Goal: Task Accomplishment & Management: Complete application form

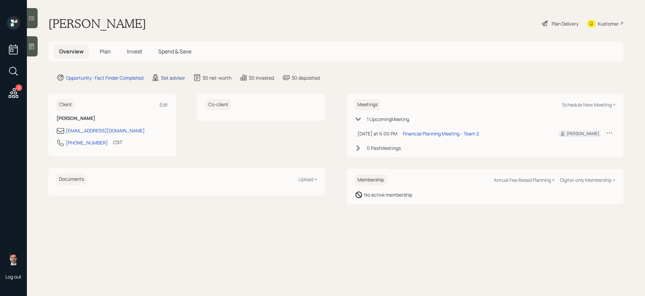
click at [168, 77] on div "Set advisor" at bounding box center [173, 77] width 24 height 7
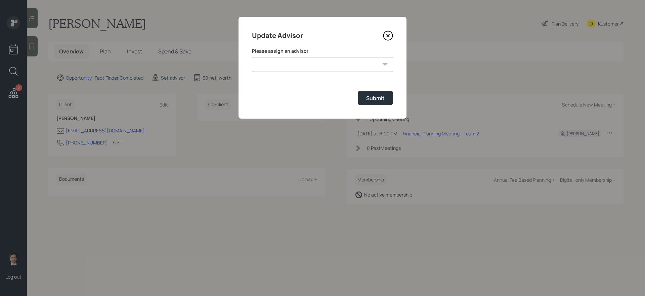
click at [273, 66] on select "[PERSON_NAME] [PERSON_NAME] End [PERSON_NAME] [PERSON_NAME] [PERSON_NAME] [PERS…" at bounding box center [322, 64] width 141 height 15
select select "ef6b64e1-8f62-4a74-b865-a7df4b35b836"
click at [252, 57] on select "[PERSON_NAME] [PERSON_NAME] End [PERSON_NAME] [PERSON_NAME] [PERSON_NAME] [PERS…" at bounding box center [322, 64] width 141 height 15
click at [372, 100] on div "Submit" at bounding box center [375, 97] width 18 height 7
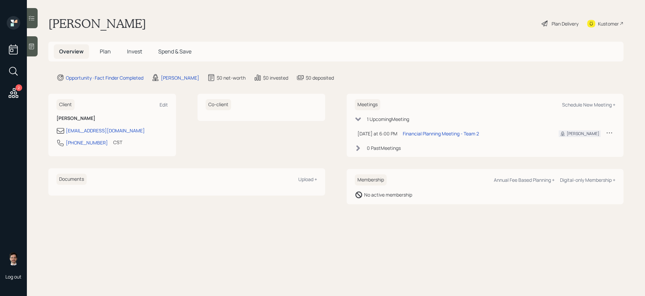
click at [96, 54] on h5 "Plan" at bounding box center [105, 51] width 22 height 14
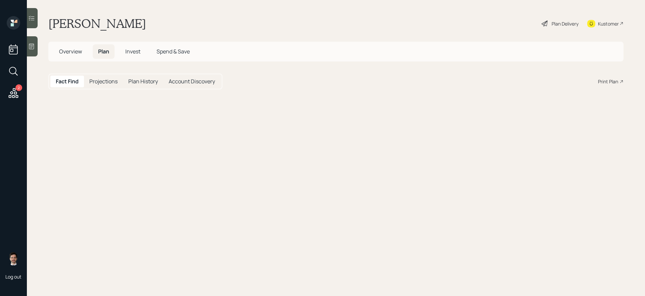
click at [103, 52] on span "Plan" at bounding box center [103, 51] width 11 height 7
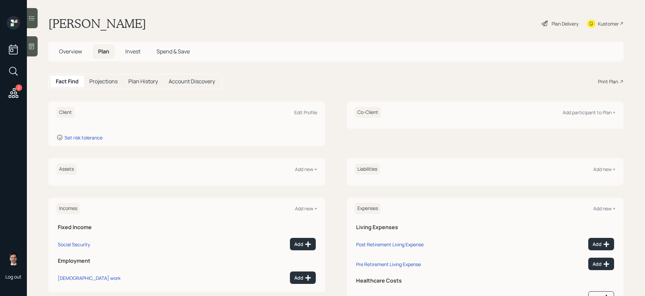
scroll to position [32, 0]
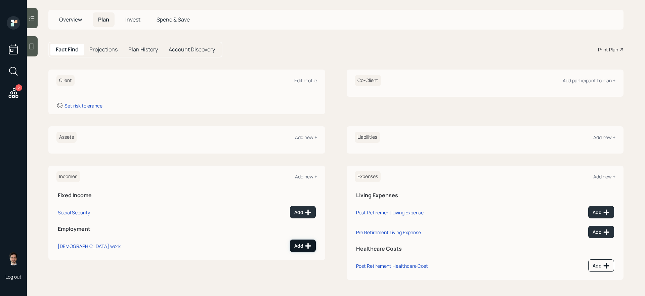
click at [299, 245] on div "Add" at bounding box center [302, 246] width 17 height 7
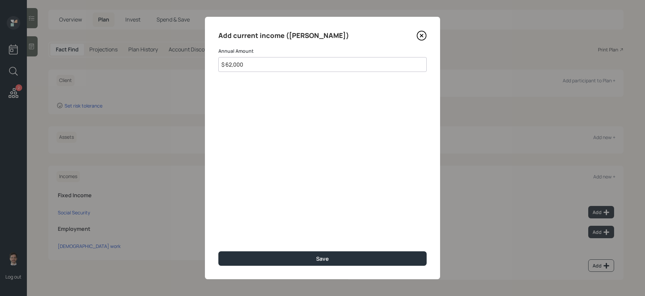
type input "$ 62,000"
click at [218, 251] on button "Save" at bounding box center [322, 258] width 208 height 14
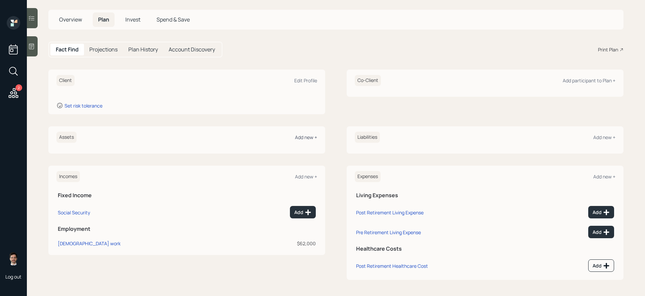
click at [305, 137] on div "Add new +" at bounding box center [306, 137] width 22 height 6
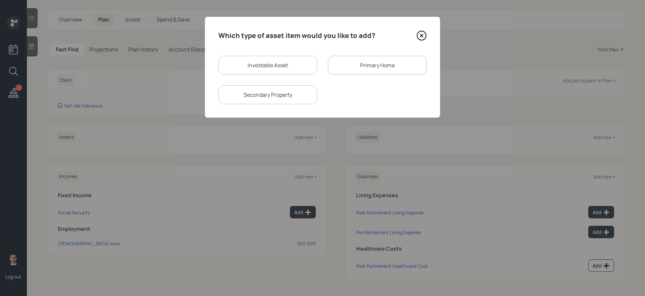
click at [294, 74] on div "Investable Asset" at bounding box center [267, 65] width 99 height 19
select select "taxable"
select select "balanced"
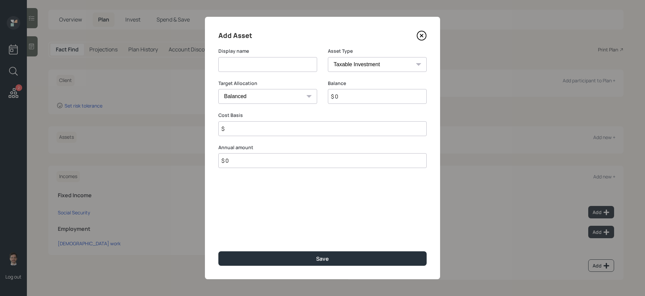
click at [284, 68] on input at bounding box center [267, 64] width 99 height 15
type input "Qualified Annuity #1"
select select "ira"
type input "$"
type input "$ 100,000"
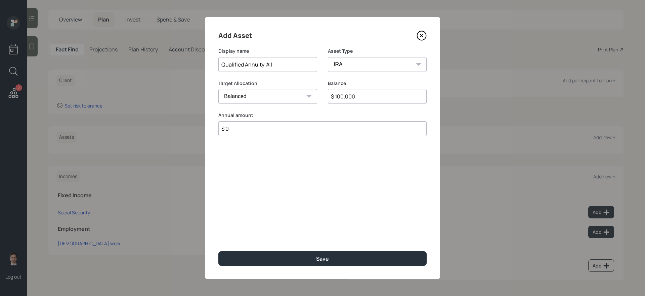
type input "$ 0"
click at [218, 251] on button "Save" at bounding box center [322, 258] width 208 height 14
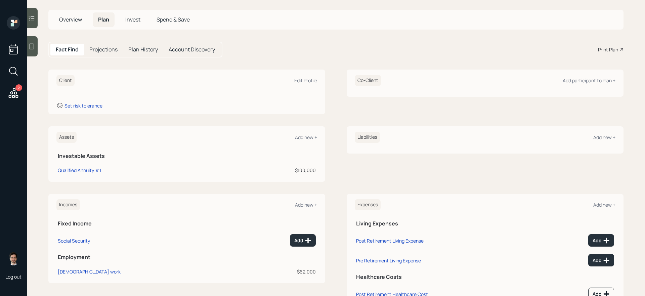
click at [308, 133] on div "Assets Add new +" at bounding box center [186, 137] width 261 height 11
click at [307, 135] on div "Add new +" at bounding box center [306, 137] width 22 height 6
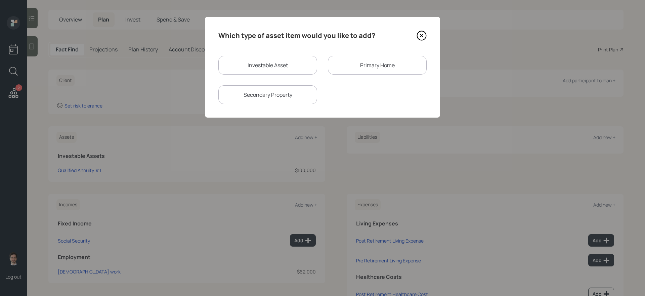
click at [278, 65] on div "Investable Asset" at bounding box center [267, 65] width 99 height 19
select select "taxable"
select select "balanced"
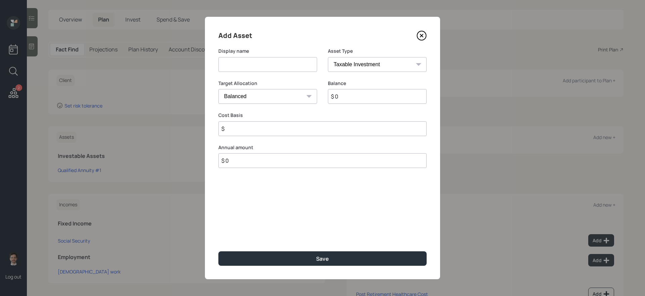
click at [277, 65] on input at bounding box center [267, 64] width 99 height 15
type input "Qualified Annuity #2"
select select "ira"
type input "$"
type input "$ 120,000"
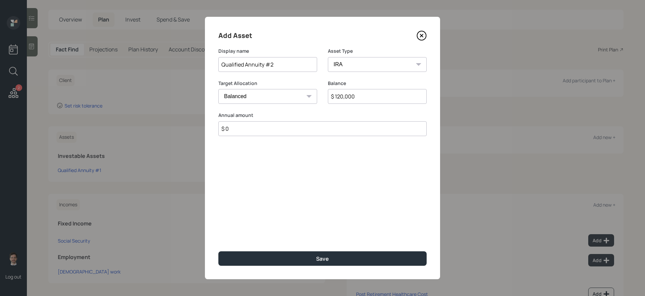
type input "$ 0"
click at [218, 251] on button "Save" at bounding box center [322, 258] width 208 height 14
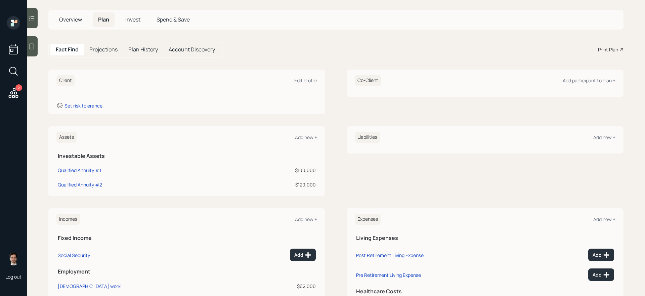
scroll to position [75, 0]
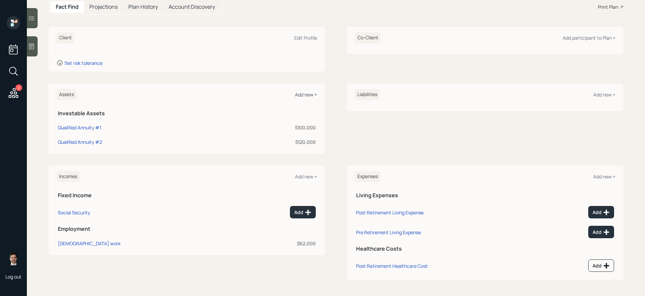
click at [302, 94] on div "Add new +" at bounding box center [306, 94] width 22 height 6
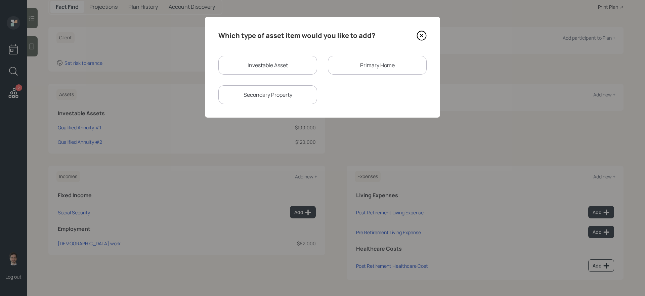
click at [281, 65] on div "Investable Asset" at bounding box center [267, 65] width 99 height 19
select select "taxable"
select select "balanced"
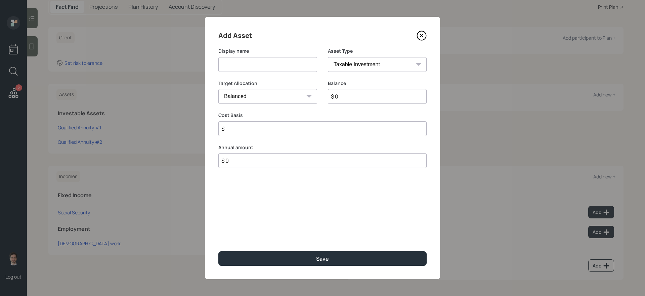
click at [263, 68] on input at bounding box center [267, 64] width 99 height 15
type input "Wife's Roth IRA"
select select "roth_ira"
type input "$"
type input "$ 160,000"
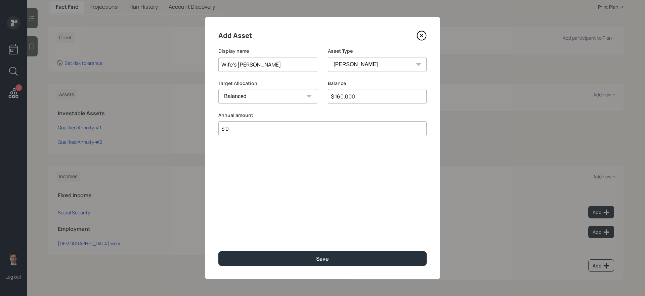
type input "$ 0"
click at [218, 251] on button "Save" at bounding box center [322, 258] width 208 height 14
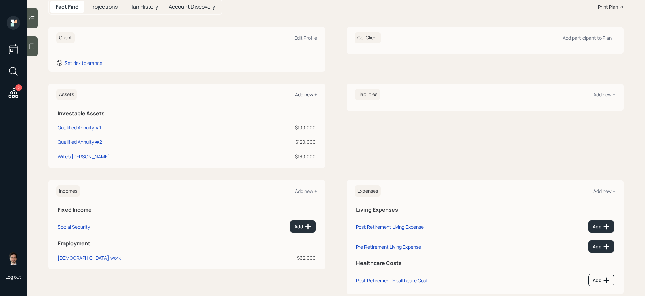
click at [310, 94] on div "Add new +" at bounding box center [306, 94] width 22 height 6
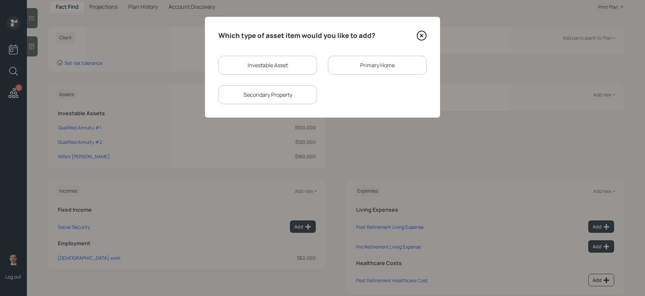
click at [296, 69] on div "Investable Asset" at bounding box center [267, 65] width 99 height 19
select select "taxable"
select select "balanced"
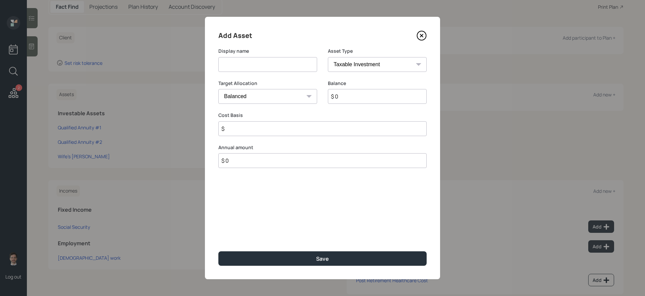
click at [281, 68] on input at bounding box center [267, 64] width 99 height 15
click at [218, 251] on button "Save" at bounding box center [322, 258] width 208 height 14
type input "SIMPLE IRA"
click at [405, 63] on select "SEP IRA IRA Roth IRA 401(k) Roth 401(k) 403(b) Roth 403(b) 457(b) Roth 457(b) H…" at bounding box center [377, 64] width 99 height 15
select select "ira"
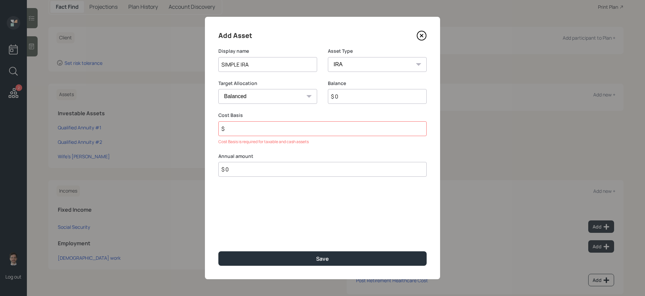
click at [328, 57] on select "SEP IRA IRA Roth IRA 401(k) Roth 401(k) 403(b) Roth 403(b) 457(b) Roth 457(b) H…" at bounding box center [377, 64] width 99 height 15
type input "$"
click at [355, 98] on input "$ 0" at bounding box center [377, 96] width 99 height 15
type input "$ 28,000"
click at [313, 131] on input "$" at bounding box center [322, 128] width 208 height 15
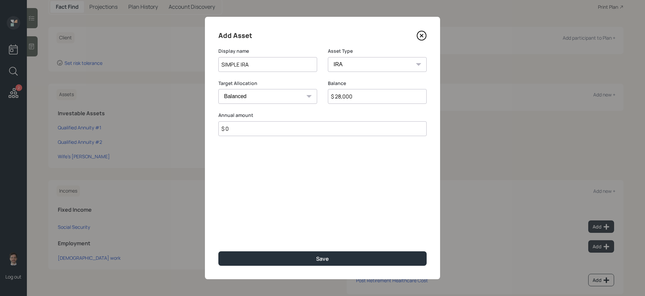
type input "$ 0"
click at [218, 251] on button "Save" at bounding box center [322, 258] width 208 height 14
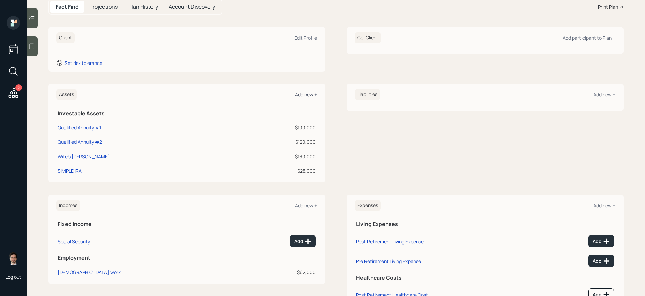
click at [316, 95] on div "Add new +" at bounding box center [306, 94] width 22 height 6
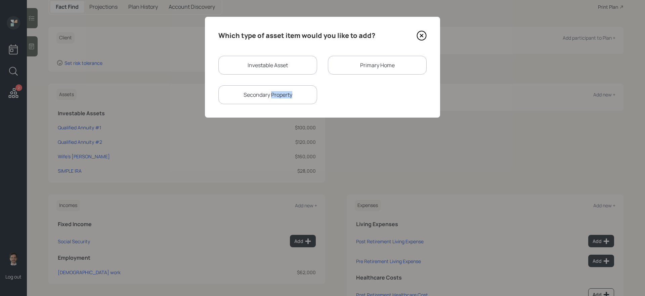
click at [316, 95] on div "Secondary Property" at bounding box center [267, 94] width 99 height 19
select select "rental_property"
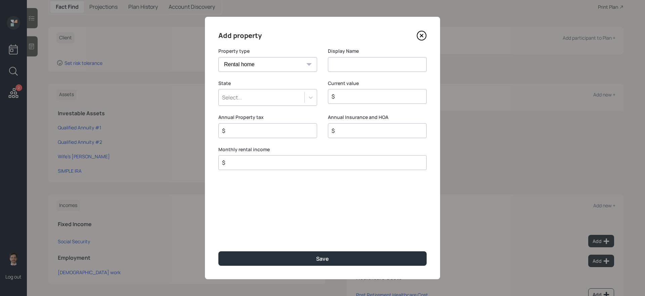
click at [421, 37] on icon at bounding box center [422, 36] width 10 height 10
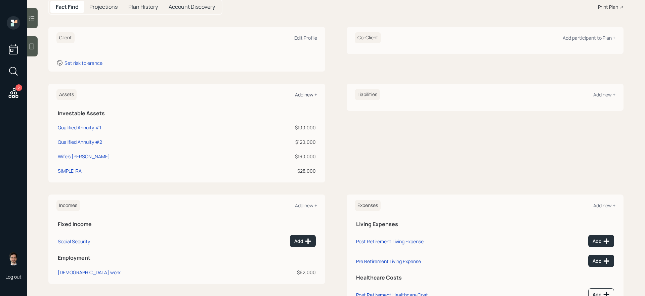
click at [297, 96] on div "Add new +" at bounding box center [306, 94] width 22 height 6
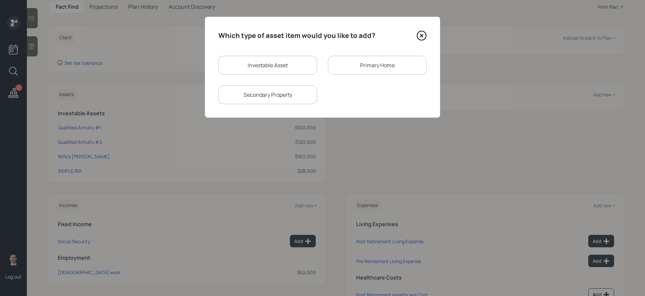
click at [310, 64] on div "Investable Asset" at bounding box center [267, 65] width 99 height 19
select select "taxable"
select select "balanced"
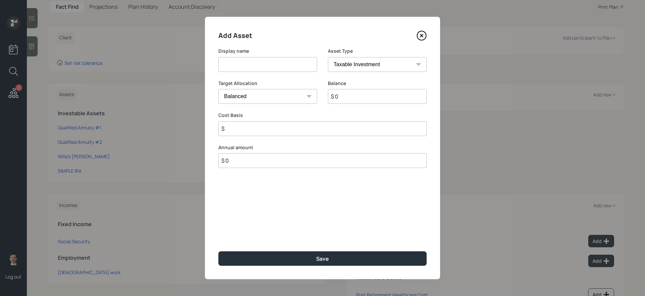
click at [305, 63] on input at bounding box center [267, 64] width 99 height 15
type input "Roth IRA"
select select "roth_ira"
type input "$"
type input "$ 85,000"
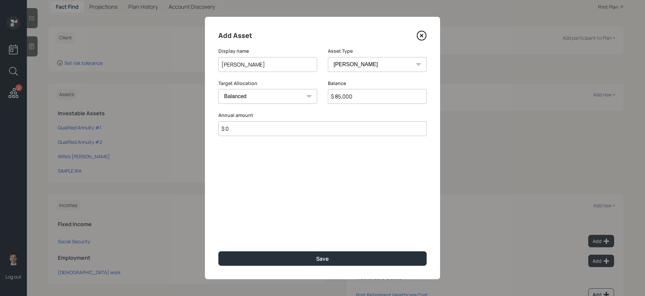
type input "$ 0"
click at [218, 251] on button "Save" at bounding box center [322, 258] width 208 height 14
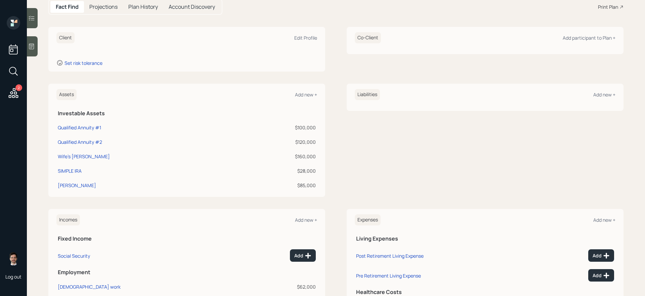
click at [330, 158] on div "Assets Add new + Investable Assets Qualified Annuity #1 $100,000 Qualified Annu…" at bounding box center [335, 140] width 575 height 113
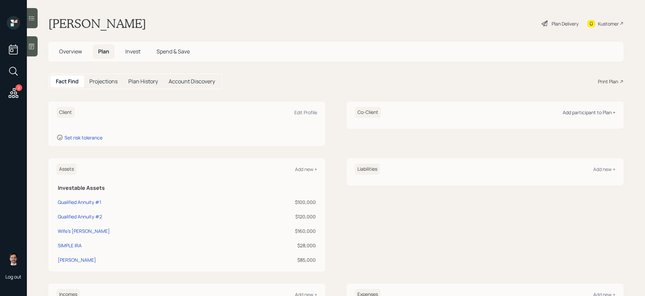
click at [602, 112] on div "Add participant to Plan +" at bounding box center [589, 112] width 53 height 6
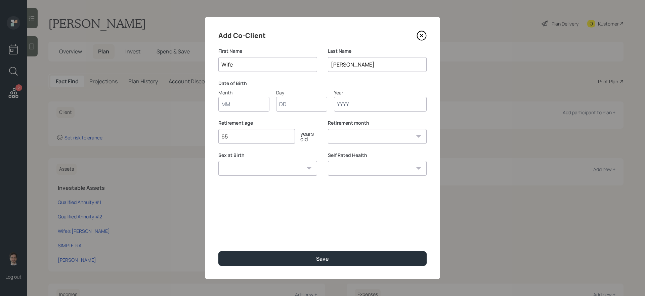
type input "Wife"
type input "01"
type input "1965"
select select "1"
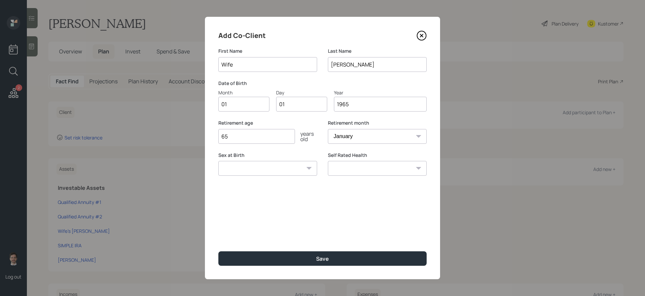
type input "1965"
click at [218, 251] on button "Save" at bounding box center [322, 258] width 208 height 14
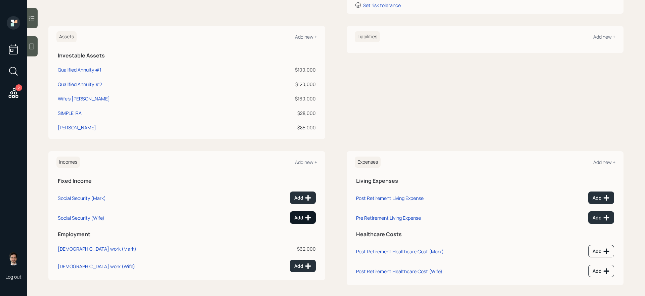
scroll to position [152, 0]
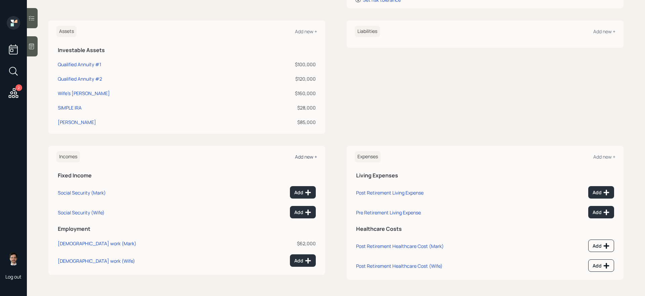
click at [302, 158] on div "Add new +" at bounding box center [306, 157] width 22 height 6
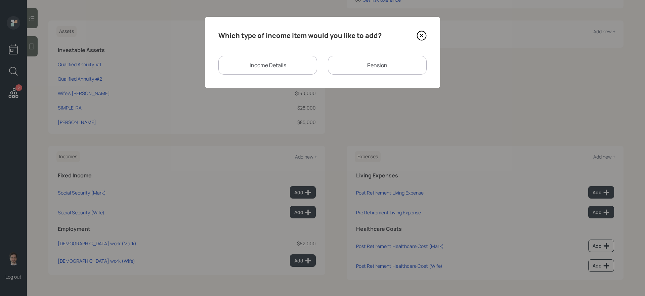
click at [387, 70] on div "Pension" at bounding box center [377, 65] width 99 height 19
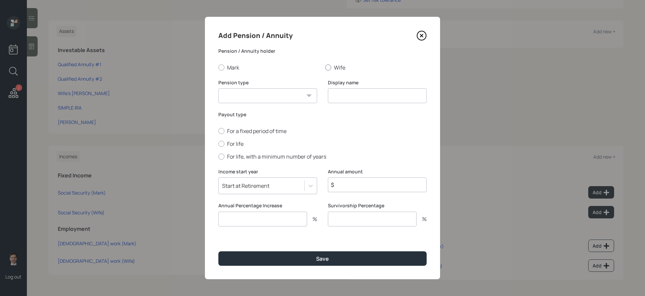
click at [333, 66] on label "Wife" at bounding box center [376, 67] width 102 height 7
click at [325, 67] on input "Wife" at bounding box center [325, 67] width 0 height 0
radio input "true"
click at [284, 103] on select "Pension Annuity" at bounding box center [267, 95] width 99 height 15
select select "pension"
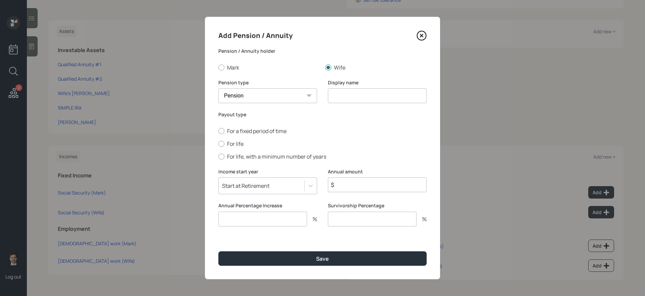
click at [218, 88] on select "Pension Annuity" at bounding box center [267, 95] width 99 height 15
click at [365, 103] on div "Display name" at bounding box center [377, 95] width 99 height 32
click at [359, 99] on input at bounding box center [377, 95] width 99 height 15
type input "Pension"
click at [343, 185] on input "$" at bounding box center [377, 184] width 99 height 15
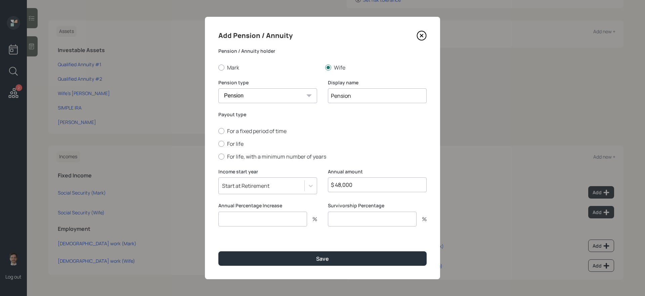
type input "$ 48,000"
click at [267, 218] on input "number" at bounding box center [262, 219] width 89 height 15
type input "0"
click at [230, 144] on label "For life" at bounding box center [322, 143] width 208 height 7
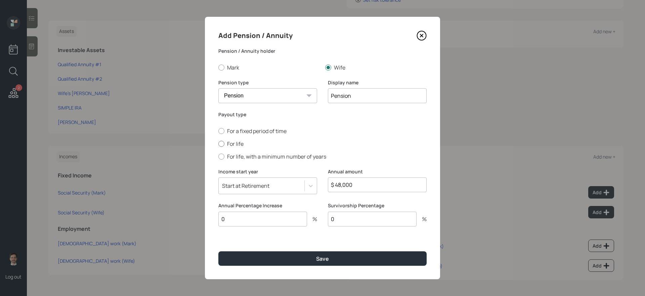
click at [218, 144] on input "For life" at bounding box center [218, 144] width 0 height 0
radio input "true"
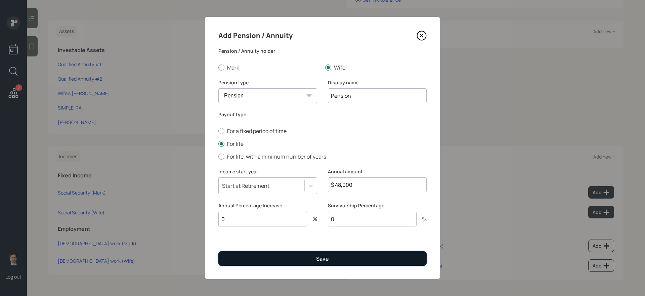
click at [308, 260] on button "Save" at bounding box center [322, 258] width 208 height 14
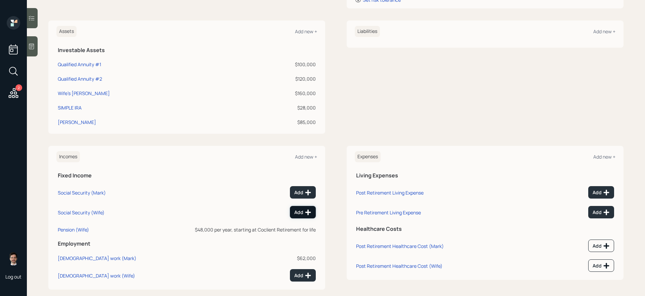
click at [303, 215] on div "Add" at bounding box center [302, 212] width 17 height 7
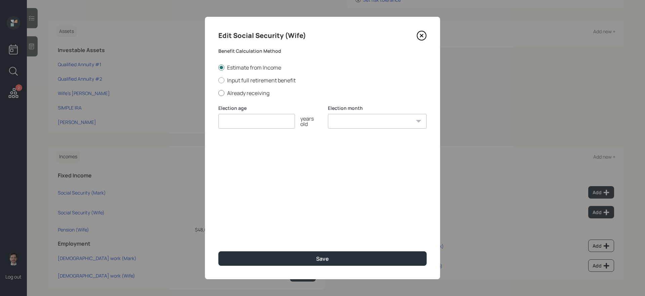
click at [255, 92] on label "Already receiving" at bounding box center [322, 92] width 208 height 7
click at [218, 93] on input "Already receiving" at bounding box center [218, 93] width 0 height 0
radio input "true"
click at [244, 126] on input "number" at bounding box center [256, 121] width 77 height 15
type input "65"
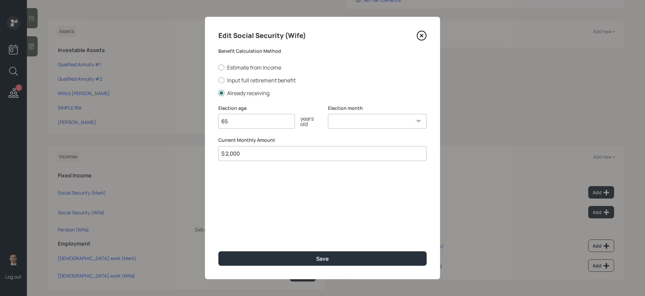
type input "$ 2,000"
click at [218, 251] on button "Save" at bounding box center [322, 258] width 208 height 14
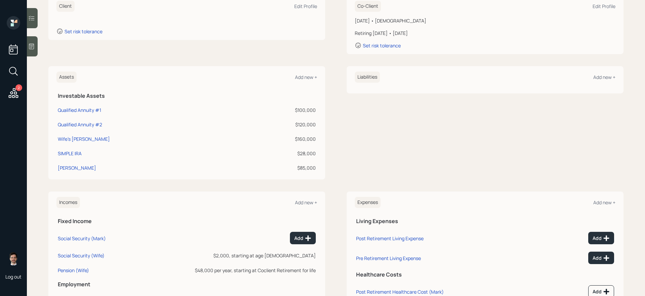
scroll to position [90, 0]
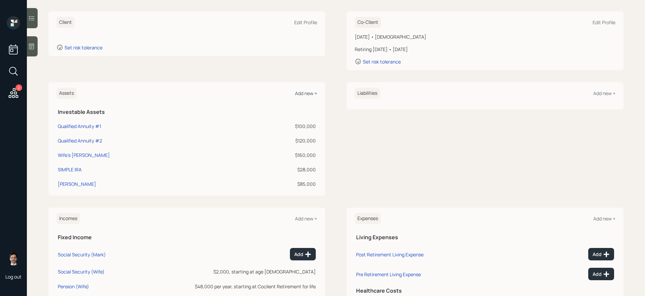
click at [309, 93] on div "Add new +" at bounding box center [306, 93] width 22 height 6
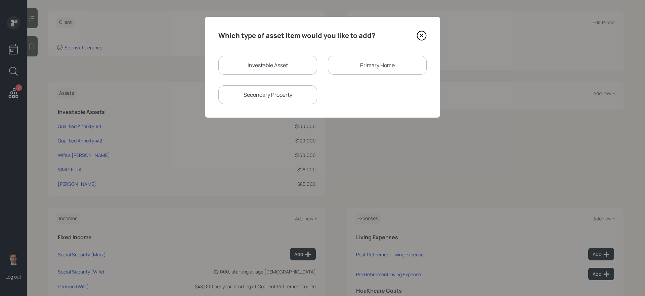
click at [396, 64] on div "Primary Home" at bounding box center [377, 65] width 99 height 19
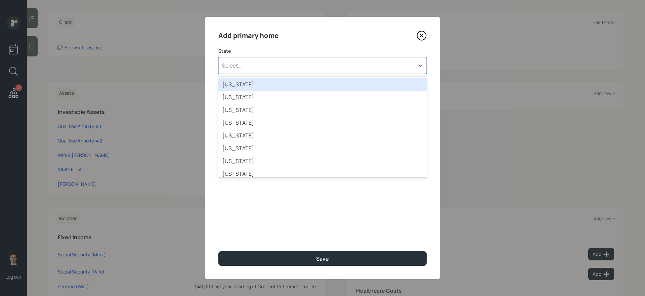
click at [268, 66] on div "Select..." at bounding box center [316, 65] width 195 height 11
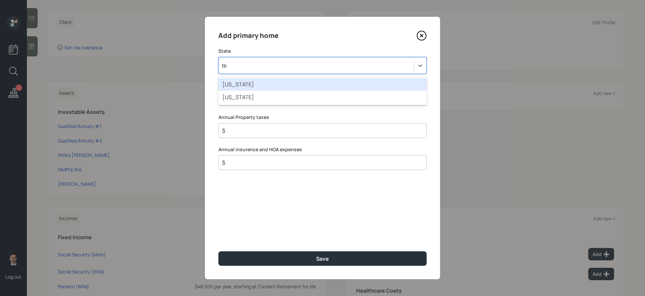
type input "tex"
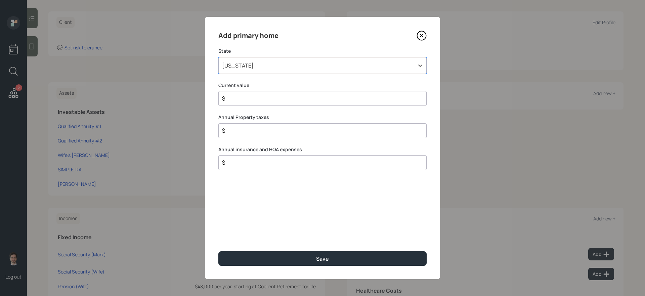
click at [256, 99] on input "$" at bounding box center [320, 98] width 197 height 8
type input "$ 350,000"
click at [218, 251] on button "Save" at bounding box center [322, 258] width 208 height 14
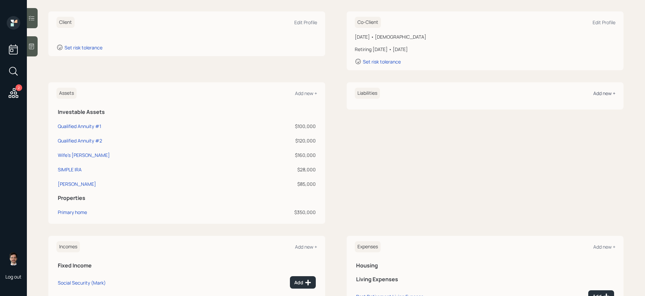
click at [605, 95] on div "Add new +" at bounding box center [605, 93] width 22 height 6
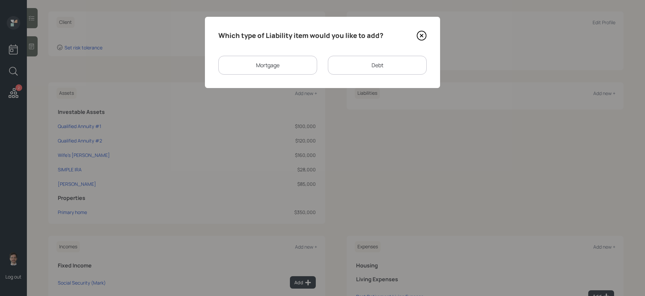
click at [296, 67] on div "Mortgage" at bounding box center [267, 65] width 99 height 19
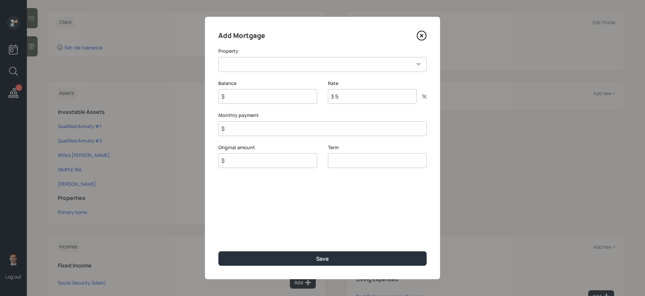
click at [264, 66] on select "TX Primary home" at bounding box center [322, 64] width 208 height 15
select select "a30556d1-9760-4f13-9f40-fcfca906a652"
click at [218, 57] on select "TX Primary home" at bounding box center [322, 64] width 208 height 15
click at [245, 98] on input "$" at bounding box center [267, 96] width 99 height 15
type input "$ 88,000"
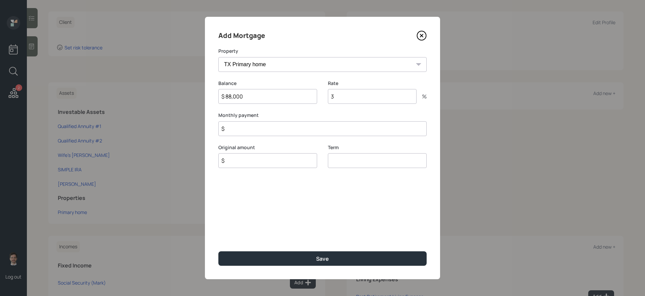
type input "3"
type input "$ 1"
type input "$ 88,000"
type input "30"
click at [218, 251] on button "Save" at bounding box center [322, 258] width 208 height 14
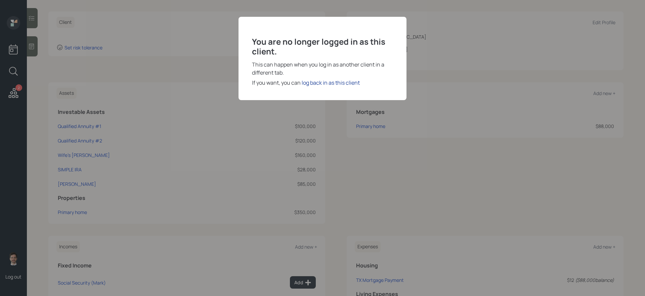
click at [341, 83] on div "log back in as this client" at bounding box center [331, 83] width 58 height 8
